Goal: Check status: Check status

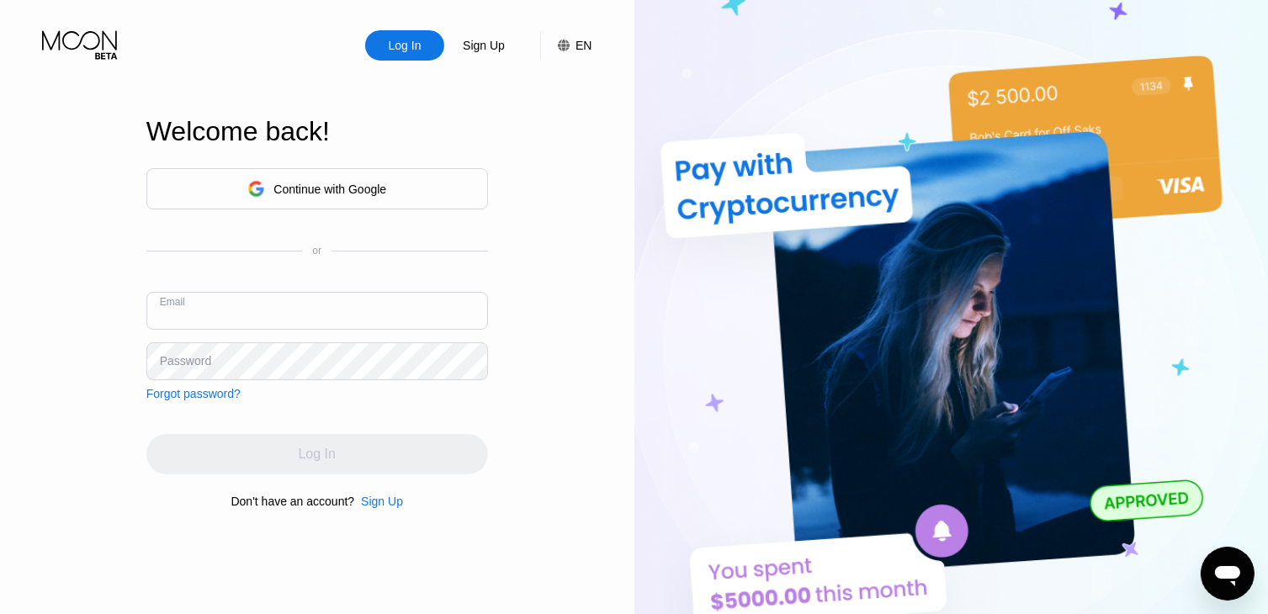
paste input "[PERSON_NAME][EMAIL_ADDRESS][PERSON_NAME][DOMAIN_NAME]"
type input "[PERSON_NAME][EMAIL_ADDRESS][PERSON_NAME][DOMAIN_NAME]"
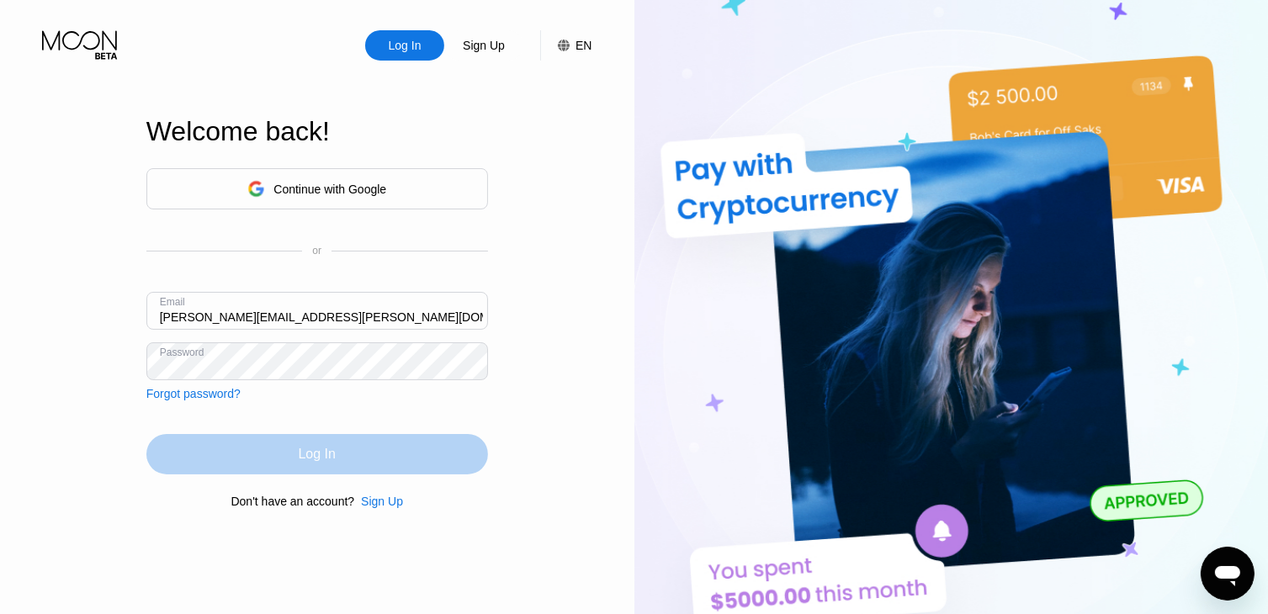
click at [323, 454] on div "Log In" at bounding box center [317, 454] width 37 height 17
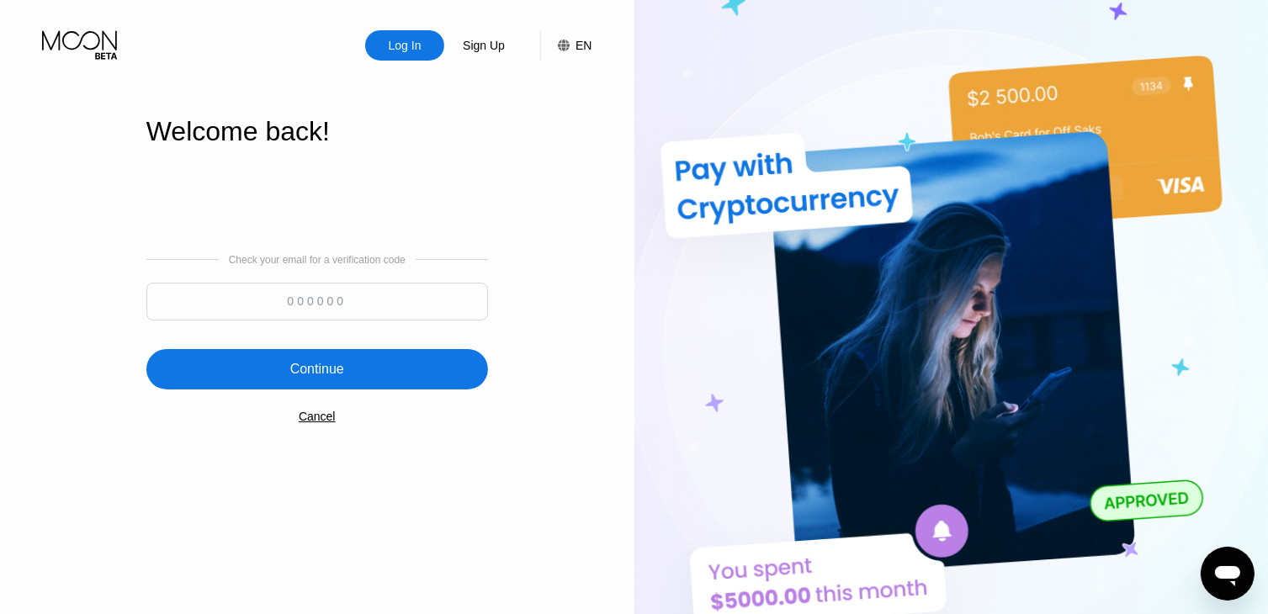
click at [337, 297] on input at bounding box center [317, 302] width 342 height 38
paste input "989112"
type input "989112"
click at [305, 371] on div "Continue" at bounding box center [317, 369] width 54 height 17
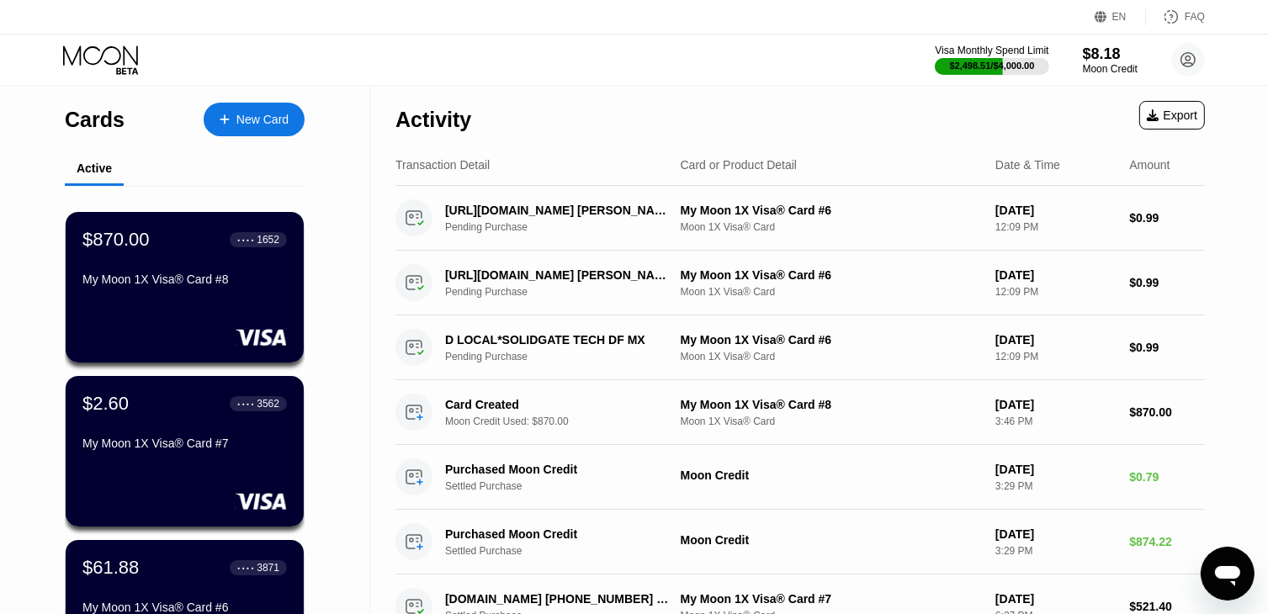
click at [171, 273] on div "$870.00 ● ● ● ● 1652 My Moon 1X Visa® Card #8" at bounding box center [184, 261] width 204 height 64
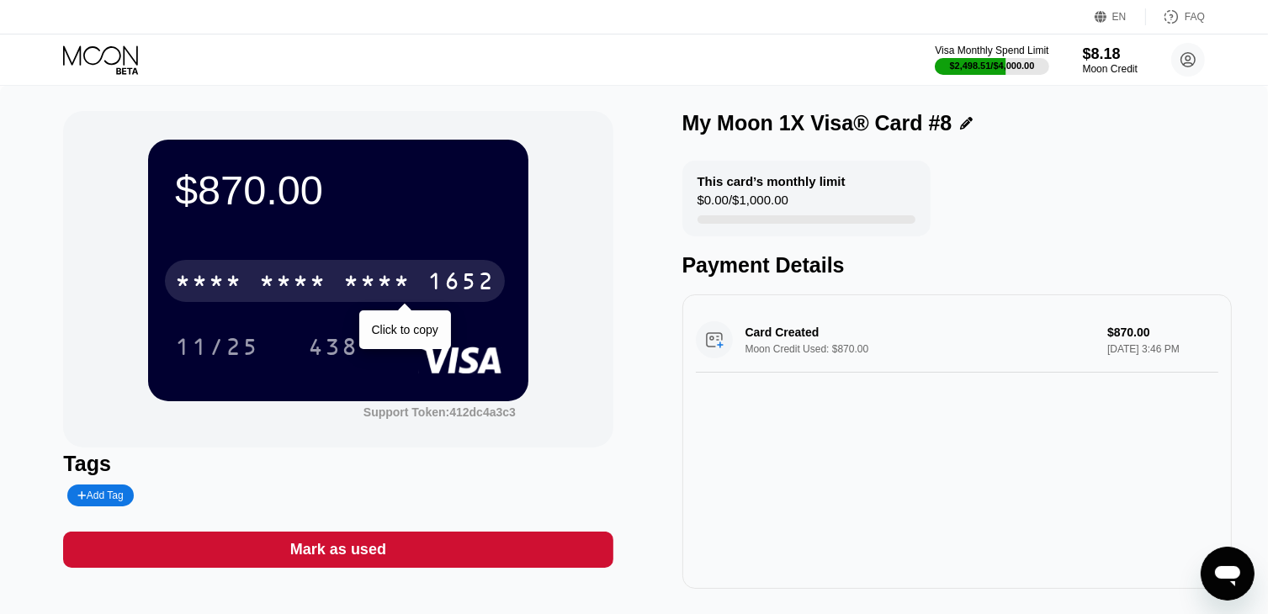
click at [353, 273] on div "* * * *" at bounding box center [376, 283] width 67 height 27
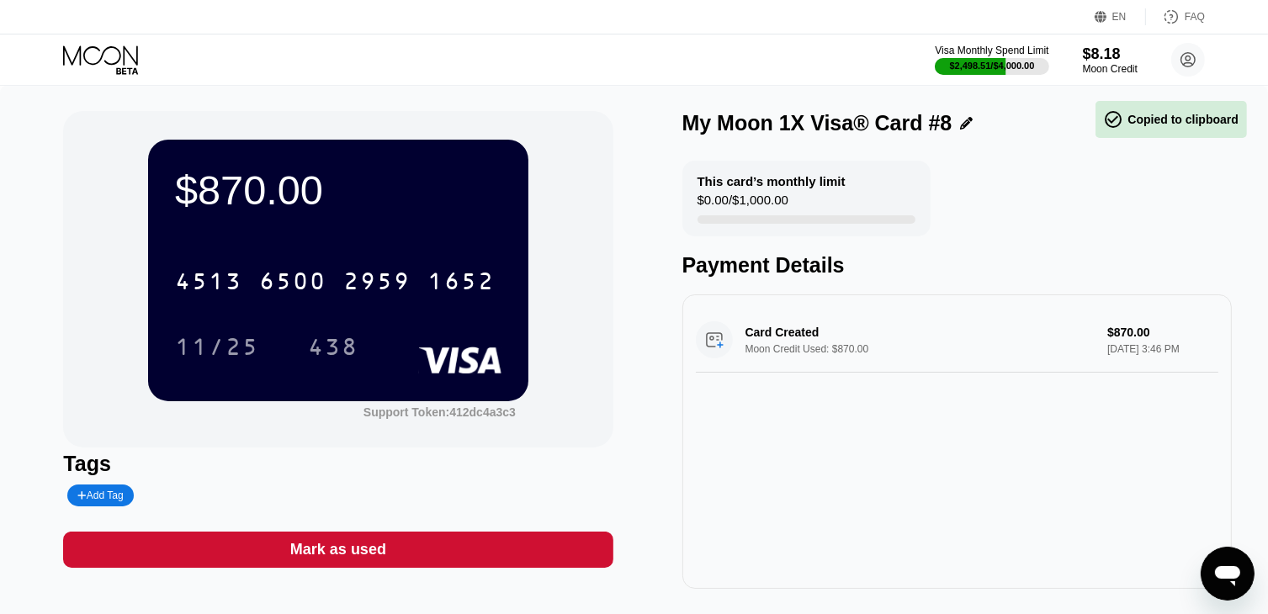
click at [407, 302] on div "[CREDIT_CARD_NUMBER]" at bounding box center [335, 281] width 340 height 42
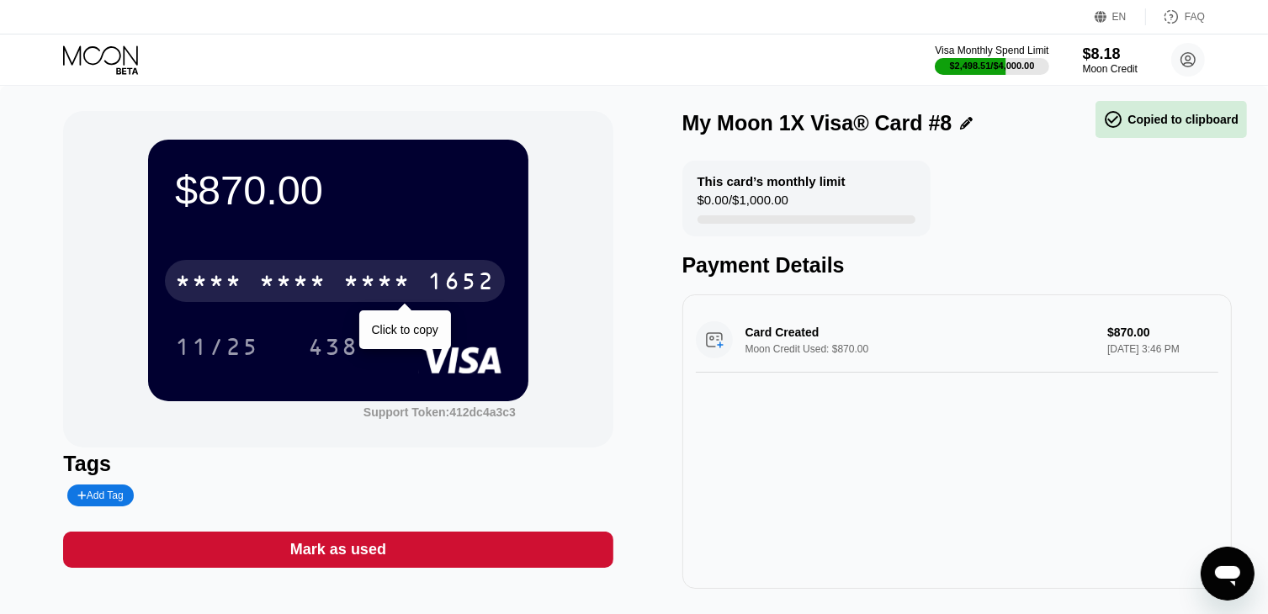
click at [407, 302] on div "* * * * * * * * * * * * 1652" at bounding box center [335, 281] width 340 height 42
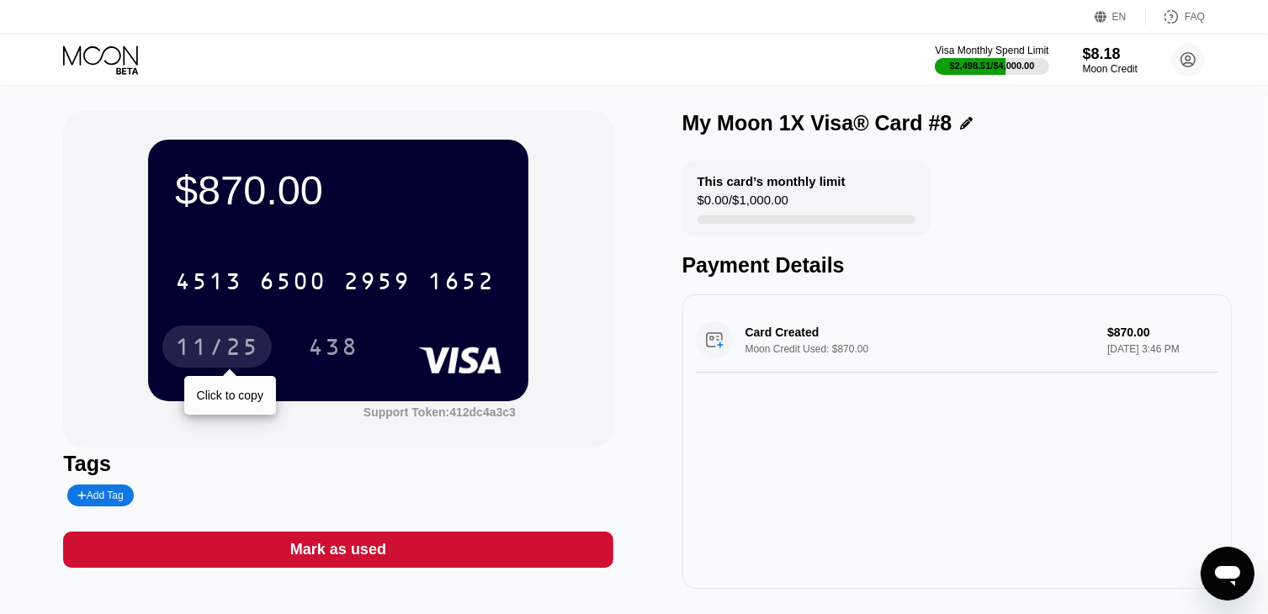
click at [239, 348] on div "11/25" at bounding box center [217, 349] width 84 height 27
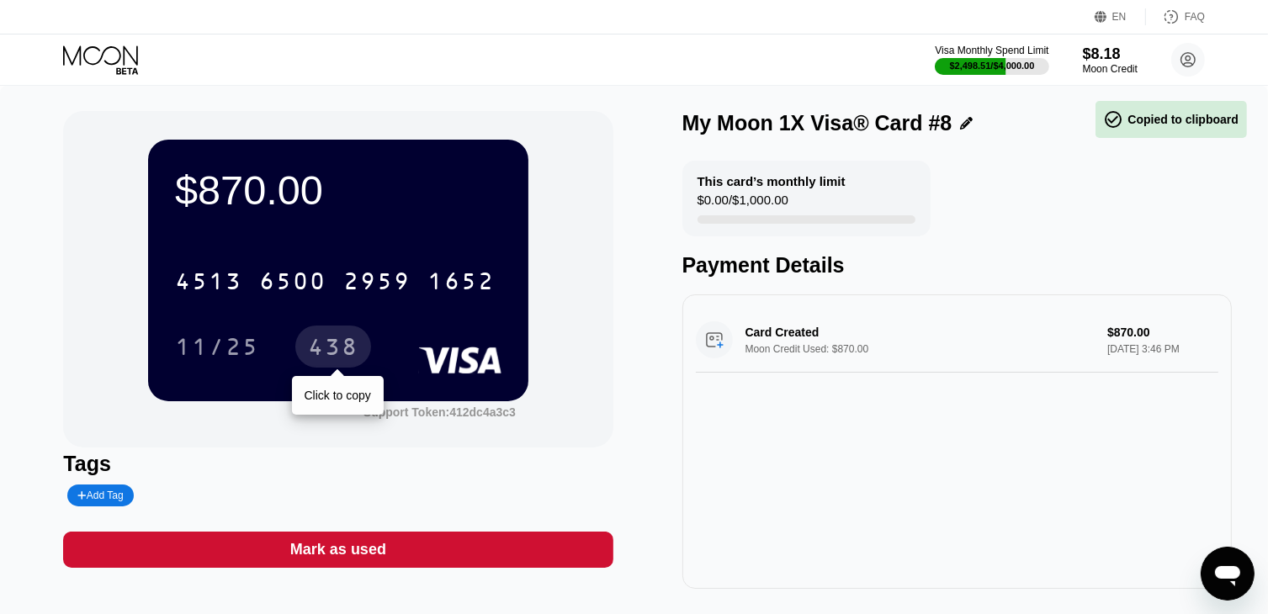
click at [323, 361] on div "438" at bounding box center [333, 349] width 50 height 27
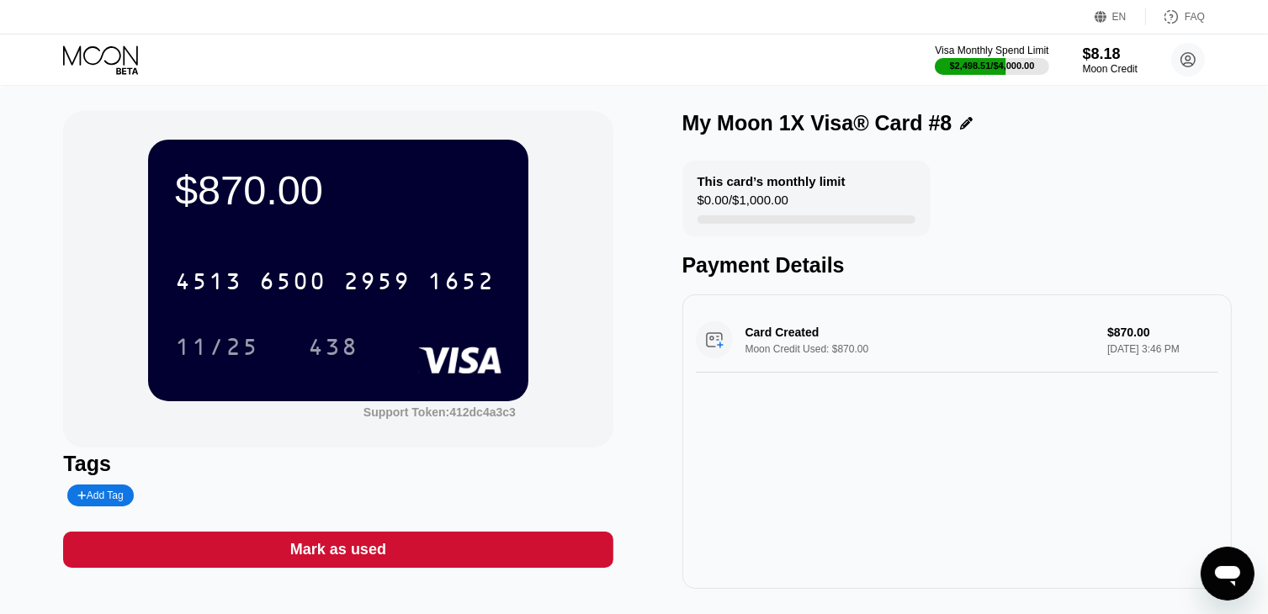
click at [101, 51] on icon at bounding box center [102, 59] width 78 height 29
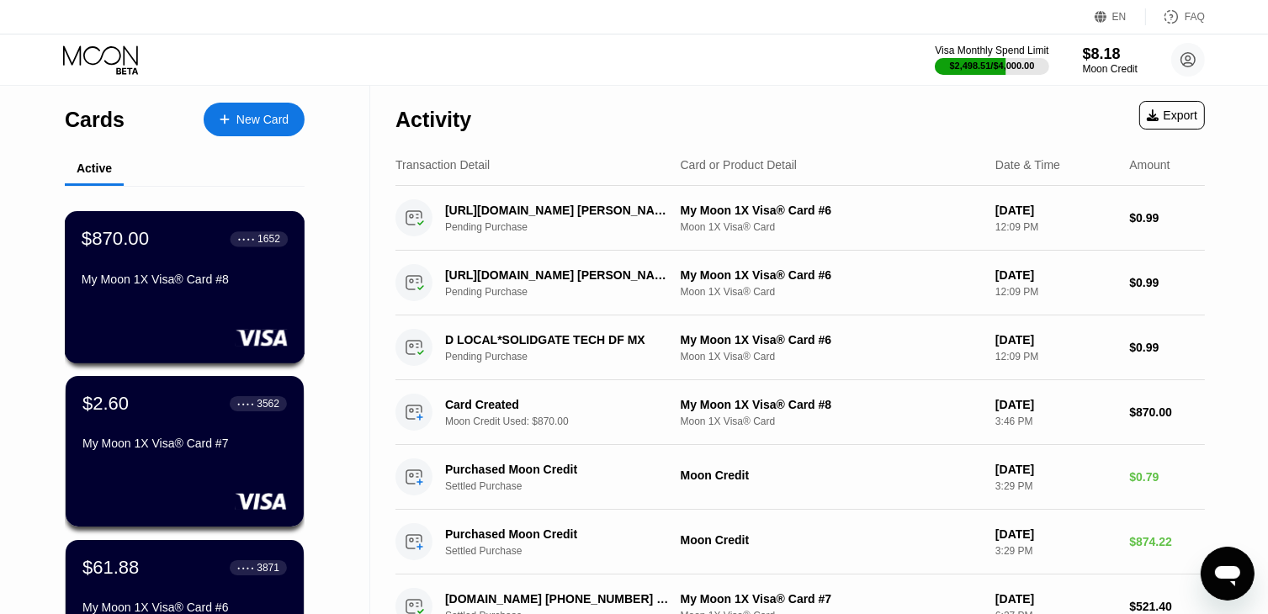
click at [170, 236] on div "$870.00 ● ● ● ● 1652" at bounding box center [185, 239] width 206 height 22
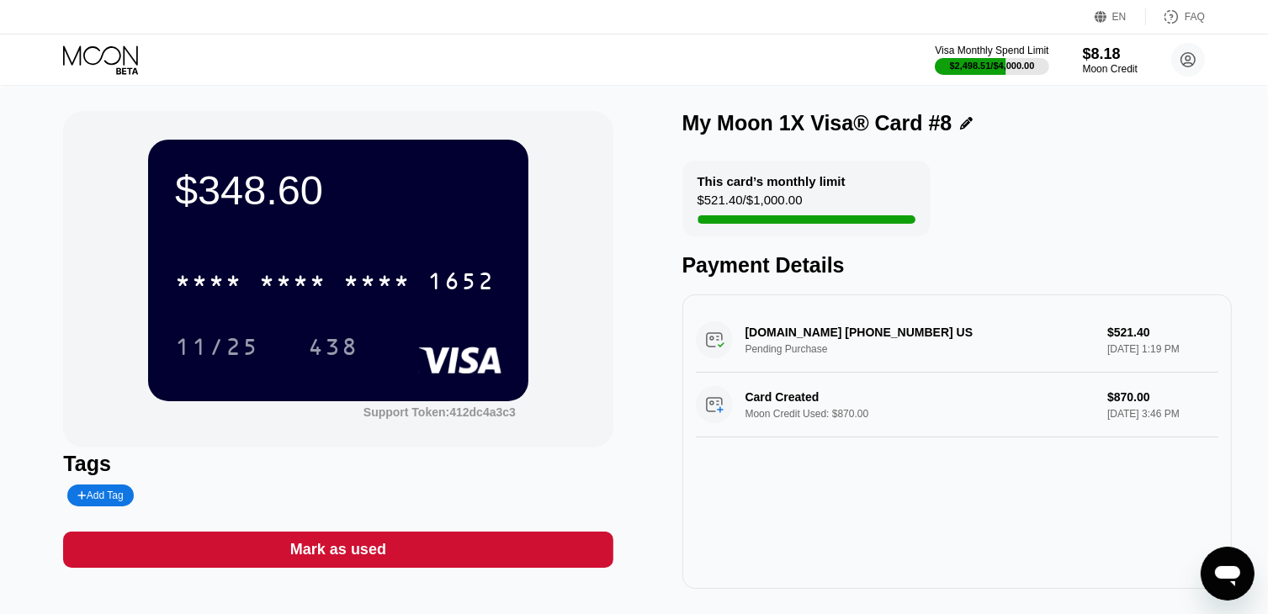
click at [98, 57] on icon at bounding box center [102, 59] width 78 height 29
